Goal: Task Accomplishment & Management: Use online tool/utility

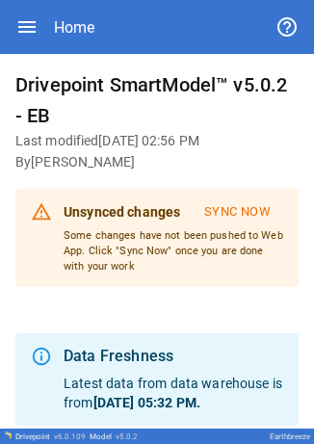
click at [29, 27] on icon "button" at bounding box center [26, 27] width 17 height 12
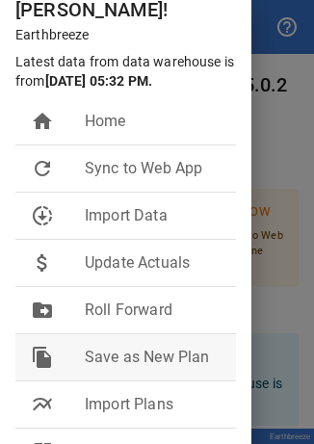
scroll to position [152, 0]
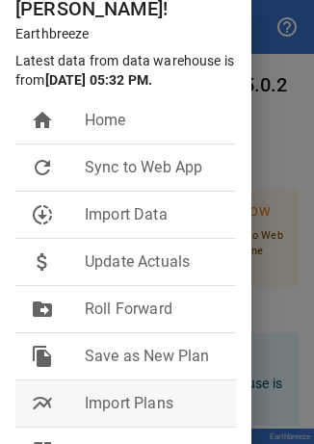
click at [136, 398] on span "Import Plans" at bounding box center [153, 403] width 136 height 23
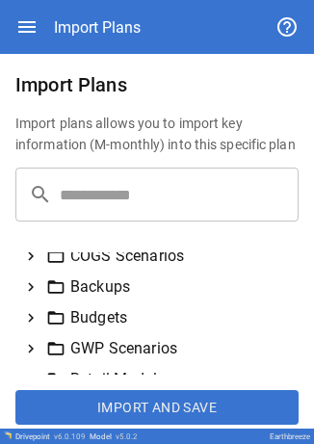
scroll to position [74, 0]
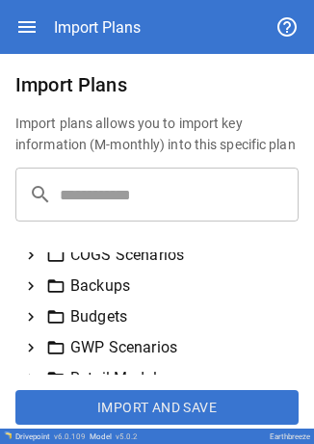
click at [42, 341] on div "GWP Scenarios" at bounding box center [156, 347] width 283 height 31
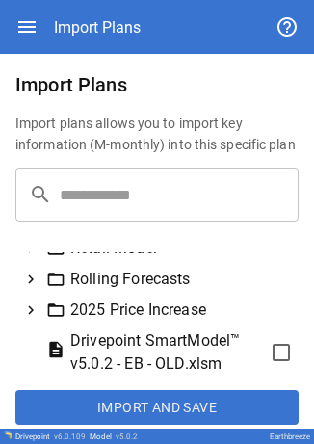
scroll to position [343, 0]
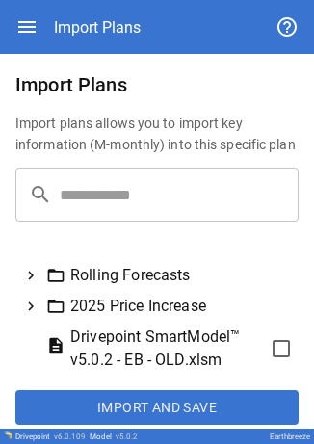
click at [34, 284] on icon at bounding box center [30, 275] width 17 height 17
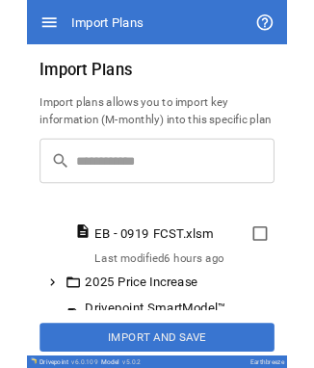
scroll to position [513, 0]
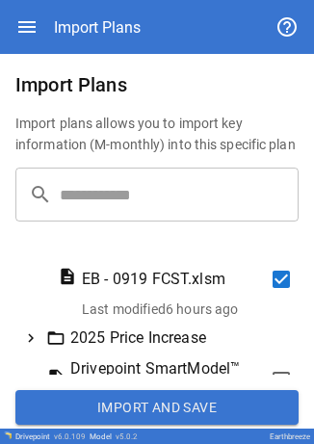
click at [156, 400] on button "Import and Save" at bounding box center [156, 407] width 283 height 35
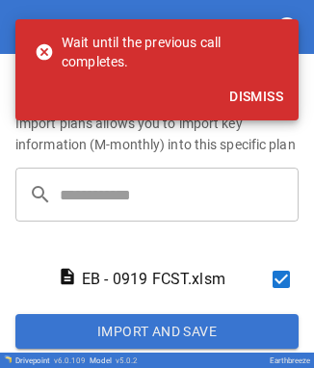
click at [137, 330] on button "Import and Save" at bounding box center [156, 331] width 283 height 35
click at [60, 326] on button "Import and Save" at bounding box center [156, 331] width 283 height 35
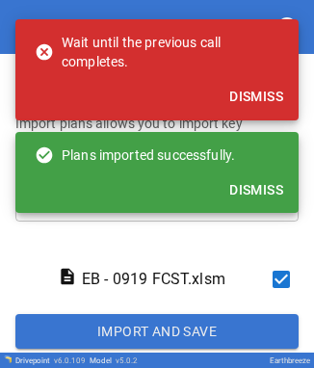
click at [114, 315] on button "Import and Save" at bounding box center [156, 331] width 283 height 35
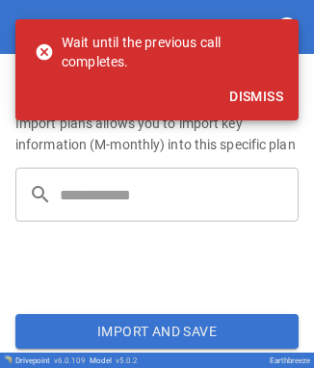
scroll to position [0, 0]
